Goal: Task Accomplishment & Management: Complete application form

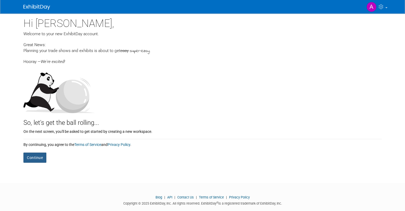
click at [25, 153] on button "Continue" at bounding box center [34, 157] width 23 height 10
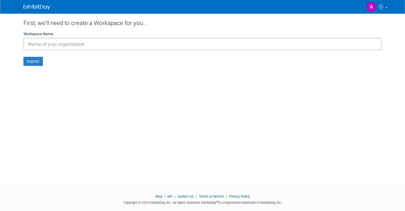
click at [191, 49] on input "text" at bounding box center [202, 44] width 358 height 12
click at [31, 78] on div "First, we'll need to create a Workspace for you... Workspace Name: Submit" at bounding box center [202, 92] width 366 height 159
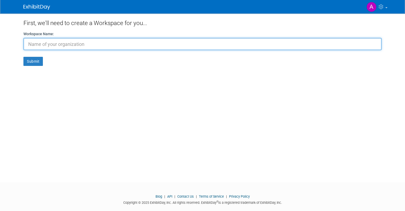
click at [50, 46] on input "text" at bounding box center [202, 44] width 358 height 12
type input "a"
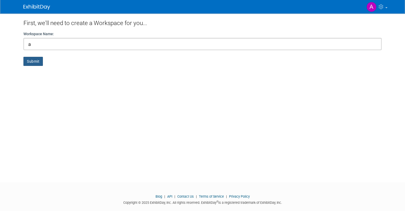
click at [37, 63] on button "Submit" at bounding box center [32, 61] width 19 height 9
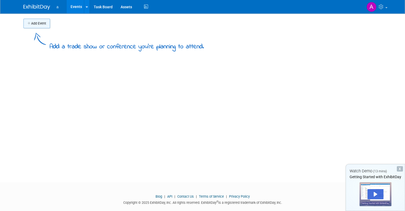
click at [32, 25] on button "Add Event" at bounding box center [36, 24] width 27 height 10
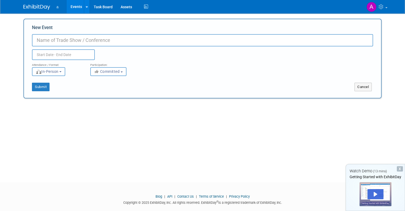
click at [51, 42] on input "New Event" at bounding box center [202, 40] width 341 height 12
type input "a"
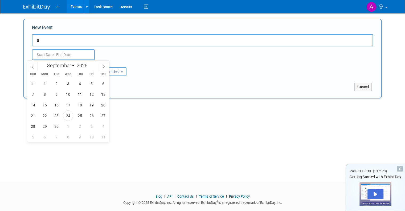
click at [72, 51] on input "text" at bounding box center [63, 54] width 63 height 11
click at [145, 107] on div "Add Event Add a trade show or conference you're planning to attend. New Event a…" at bounding box center [202, 92] width 366 height 159
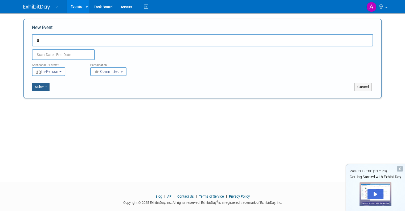
click at [36, 87] on button "Submit" at bounding box center [41, 87] width 18 height 9
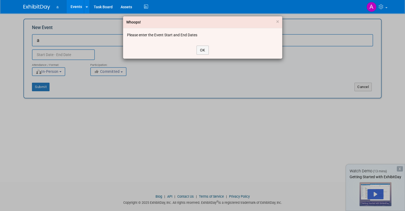
click at [198, 57] on div "OK" at bounding box center [202, 50] width 159 height 17
click at [199, 53] on button "OK" at bounding box center [203, 50] width 12 height 9
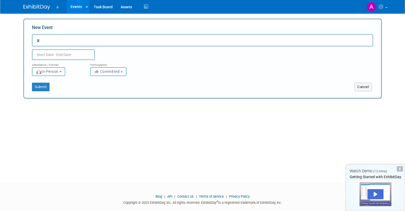
click at [37, 53] on input "text" at bounding box center [63, 54] width 63 height 11
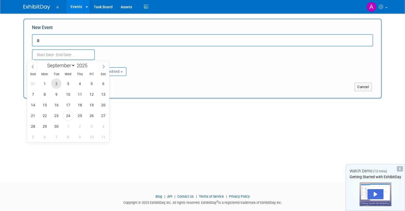
click at [57, 87] on span "2" at bounding box center [56, 83] width 10 height 10
type input "[DATE] to [DATE]"
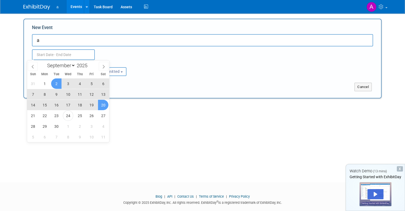
type input "[DATE] to [DATE]"
click at [155, 99] on div "Add Event Add a trade show or conference you're planning to attend. New Event a…" at bounding box center [202, 92] width 366 height 159
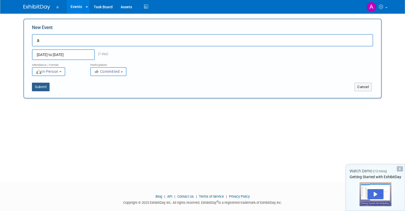
click at [40, 87] on button "Submit" at bounding box center [41, 87] width 18 height 9
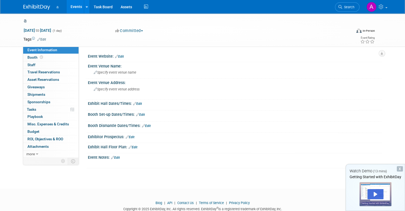
click at [95, 31] on div "[DATE] to [DATE] (1 day)" at bounding box center [64, 30] width 82 height 5
